Goal: Check status

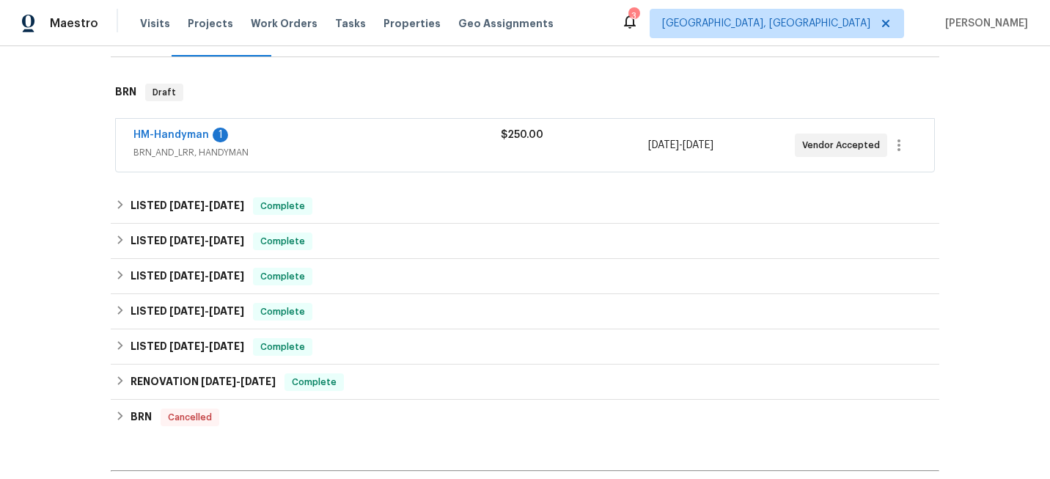
scroll to position [216, 0]
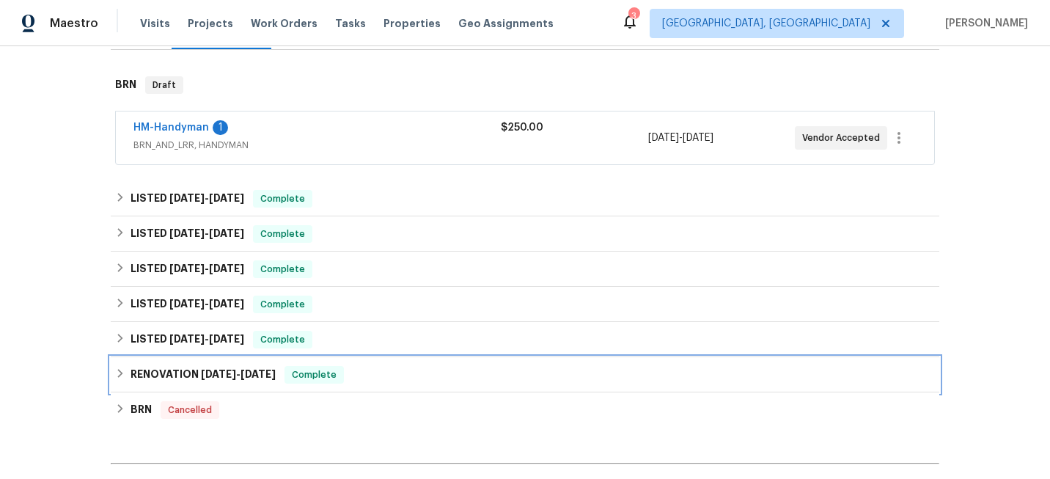
click at [365, 381] on div "RENOVATION [DATE] - [DATE] Complete" at bounding box center [525, 375] width 820 height 18
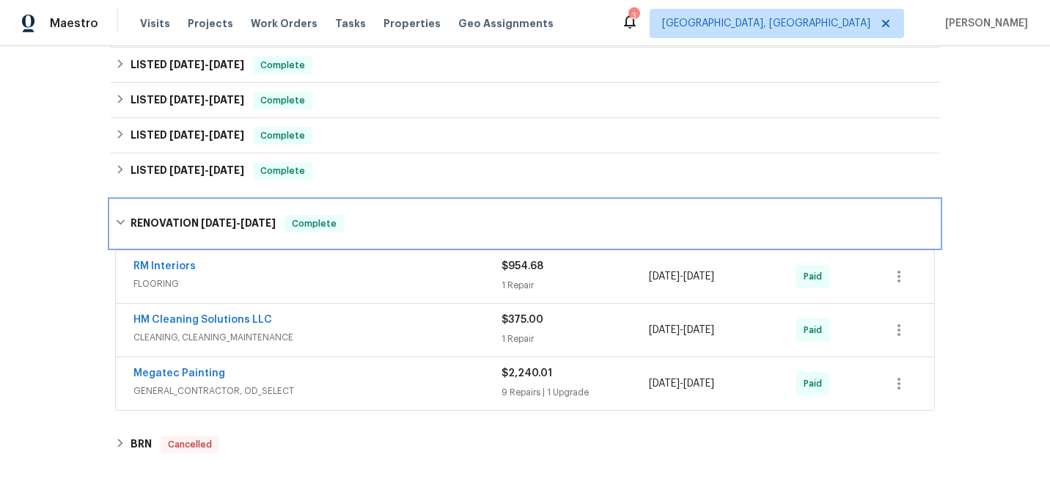
scroll to position [390, 0]
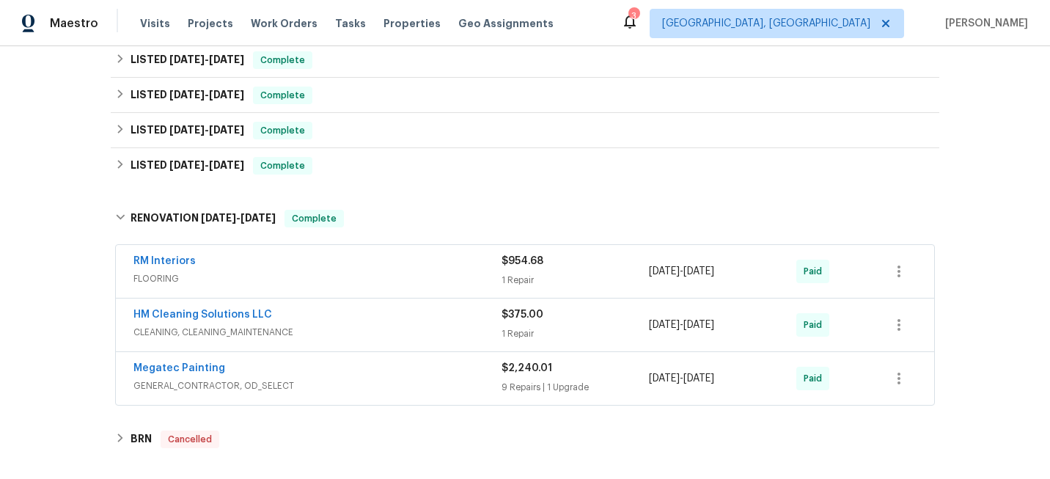
click at [400, 280] on span "FLOORING" at bounding box center [318, 278] width 368 height 15
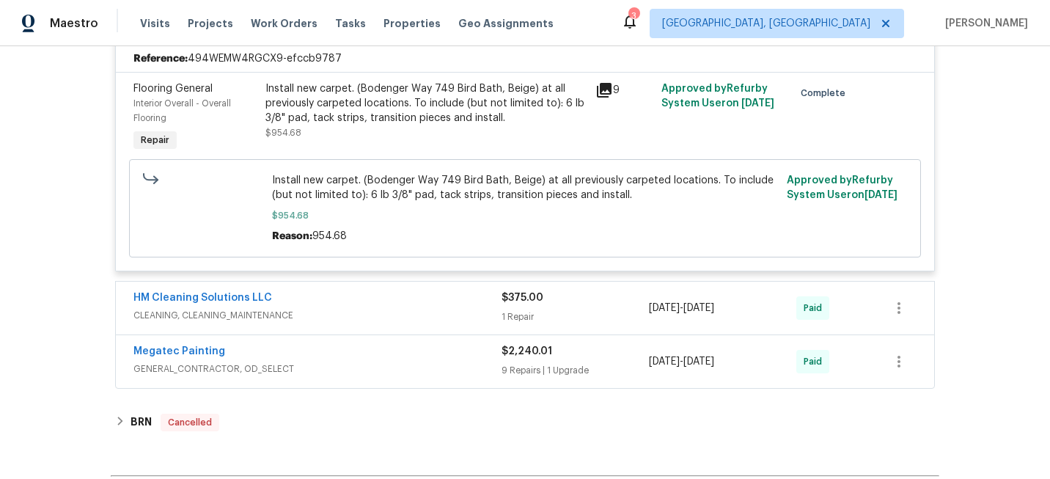
click at [376, 309] on div "HM Cleaning Solutions LLC CLEANING, CLEANING_MAINTENANCE" at bounding box center [318, 306] width 368 height 32
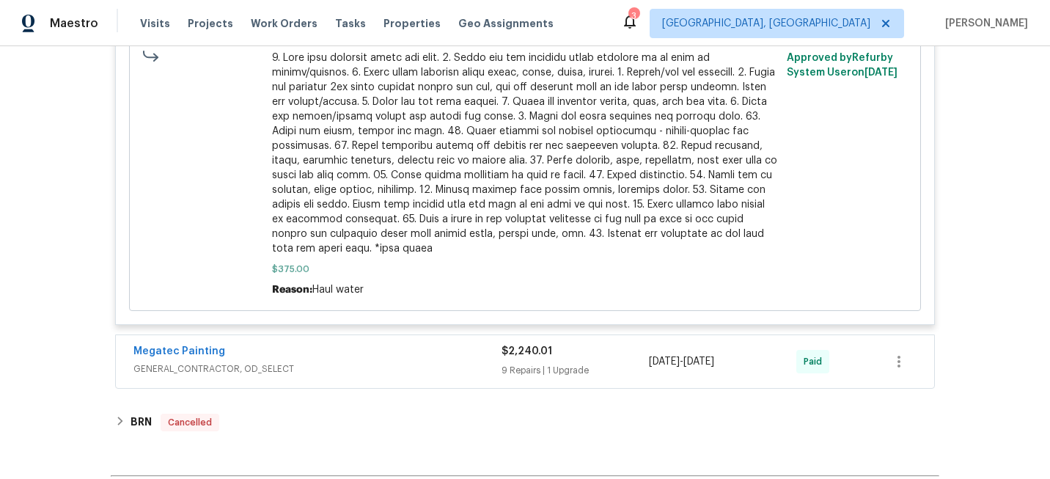
scroll to position [1502, 0]
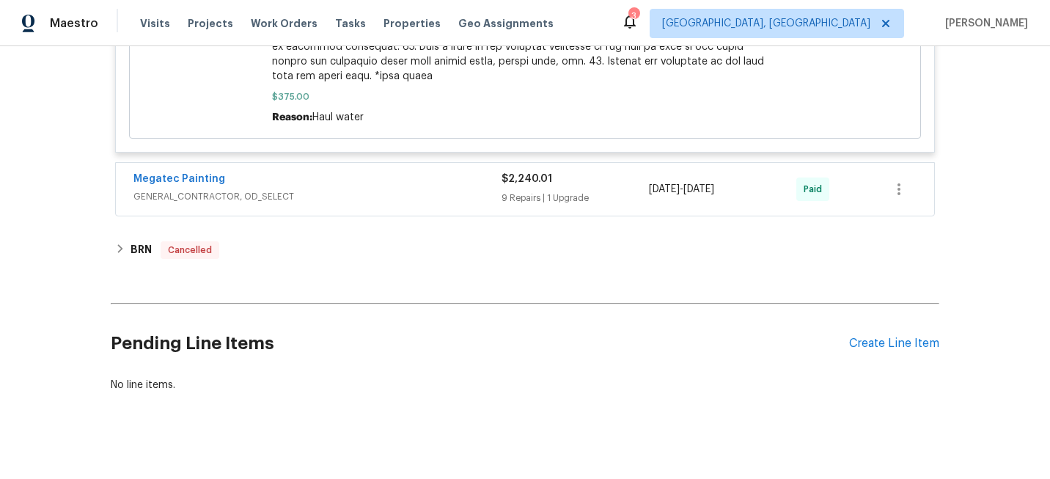
click at [373, 172] on div "Megatec Painting" at bounding box center [318, 181] width 368 height 18
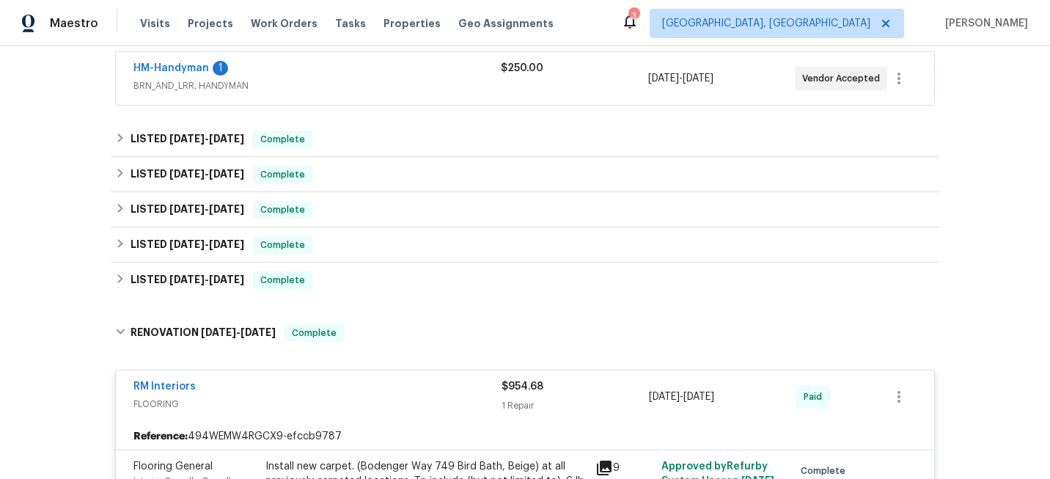
scroll to position [255, 0]
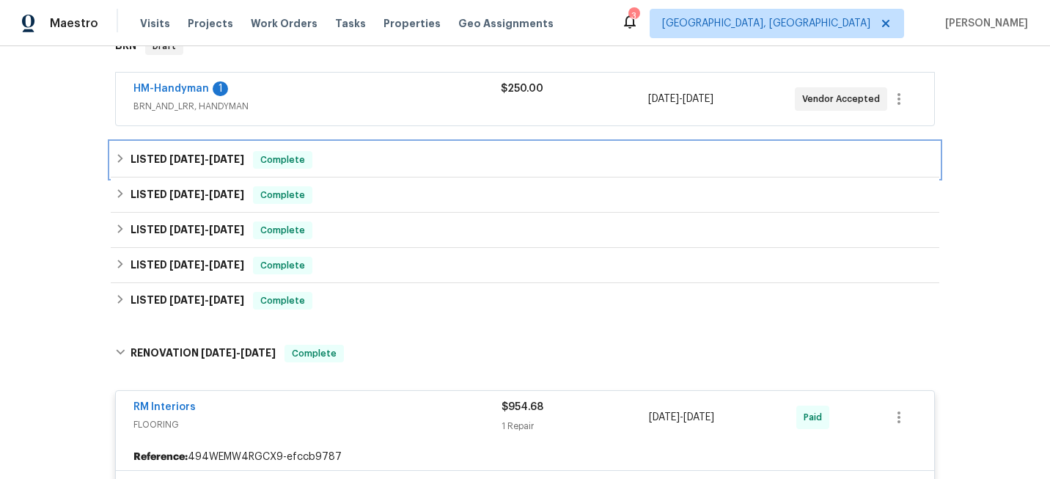
click at [234, 159] on span "[DATE]" at bounding box center [226, 159] width 35 height 10
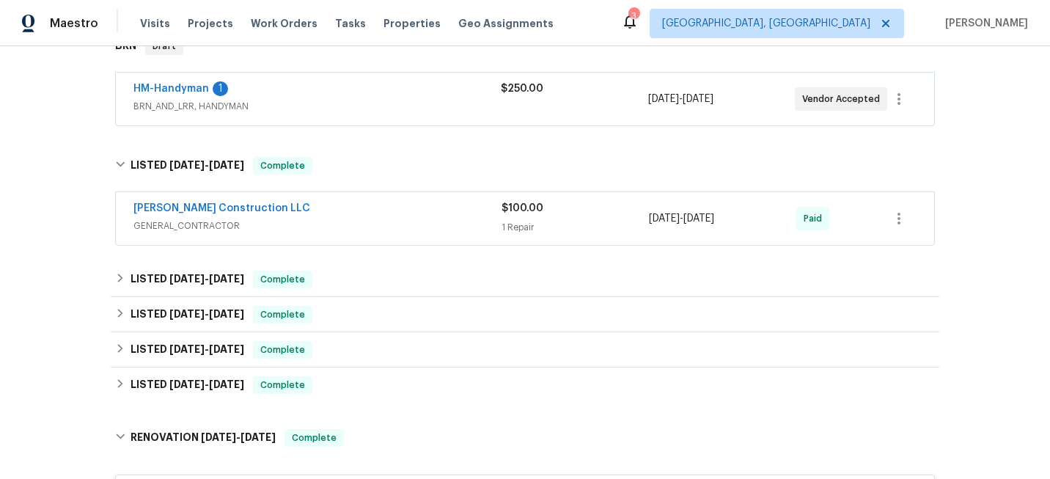
click at [295, 214] on div "[PERSON_NAME] Construction LLC" at bounding box center [318, 210] width 368 height 18
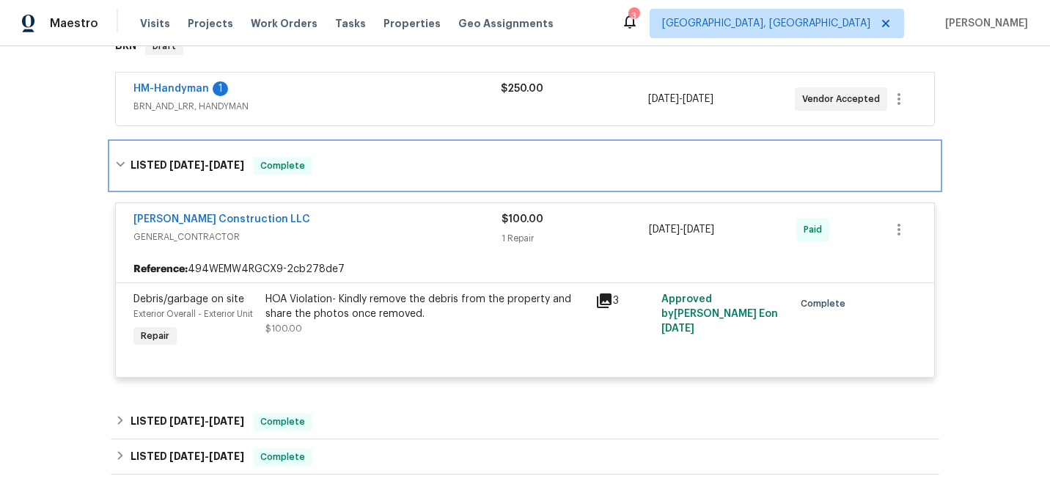
click at [348, 162] on div "LISTED [DATE] - [DATE] Complete" at bounding box center [525, 166] width 820 height 18
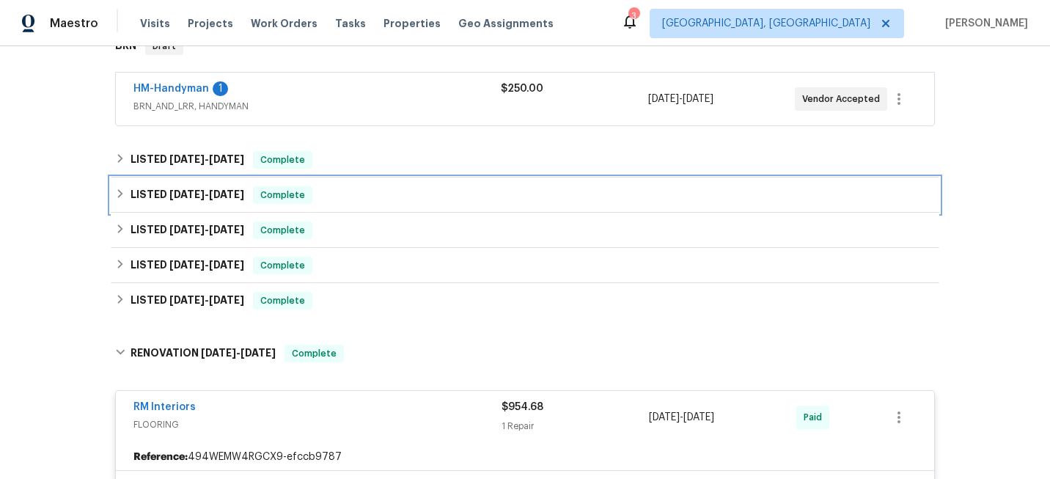
click at [345, 191] on div "LISTED [DATE] - [DATE] Complete" at bounding box center [525, 195] width 820 height 18
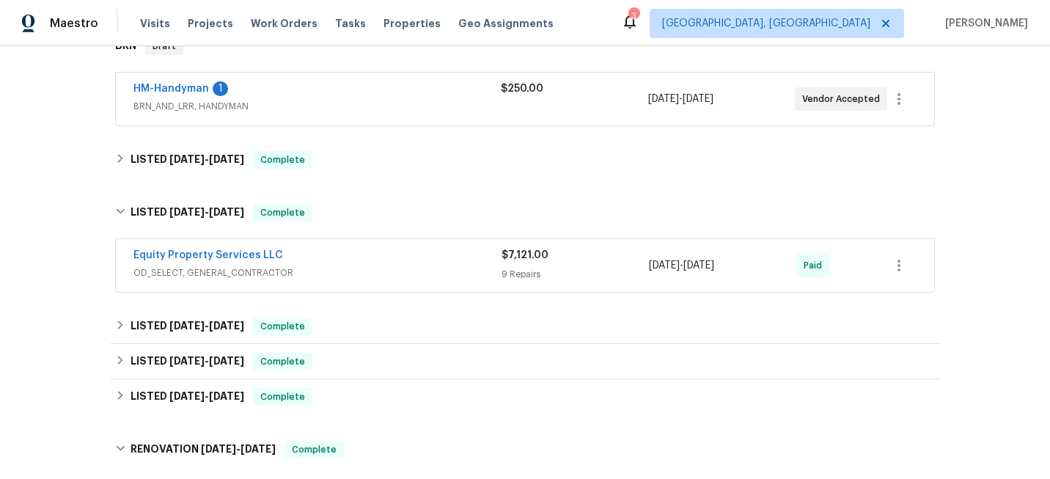
click at [351, 260] on div "Equity Property Services LLC" at bounding box center [318, 257] width 368 height 18
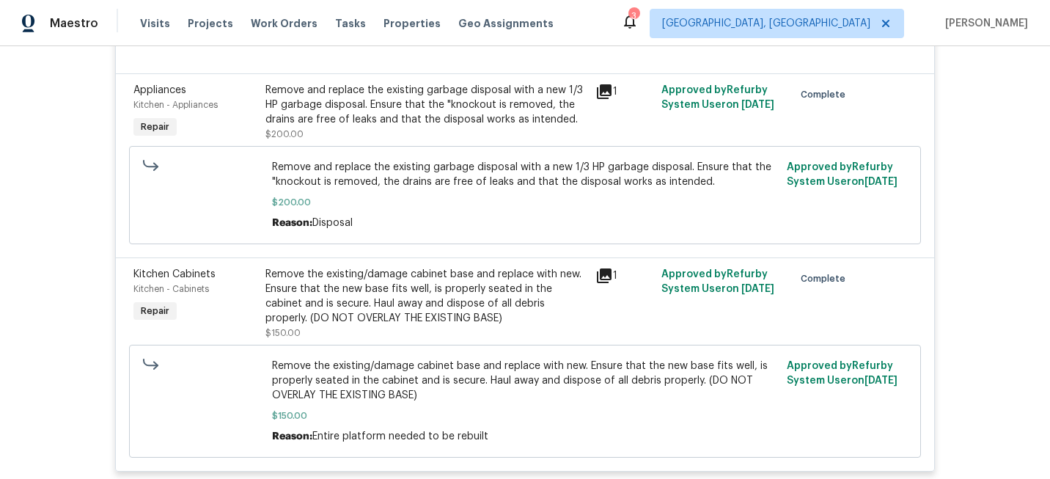
scroll to position [1565, 0]
